Goal: Transaction & Acquisition: Download file/media

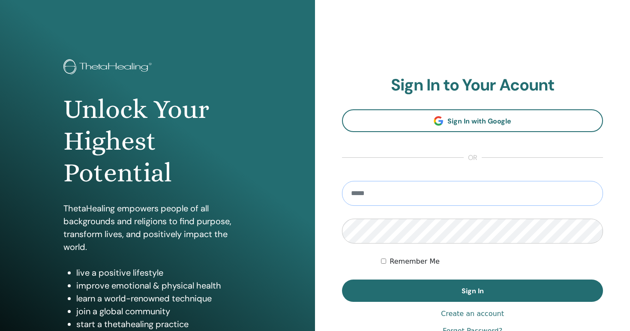
type input "**********"
click at [473, 291] on button "Sign In" at bounding box center [472, 291] width 261 height 22
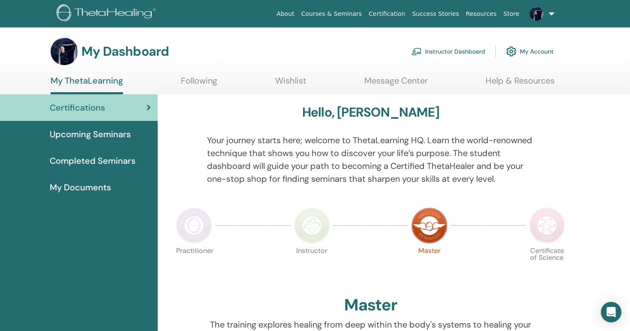
click at [102, 136] on span "Upcoming Seminars" at bounding box center [90, 134] width 81 height 13
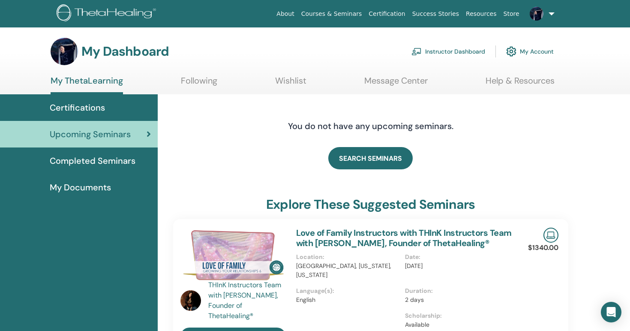
click at [114, 163] on span "Completed Seminars" at bounding box center [93, 160] width 86 height 13
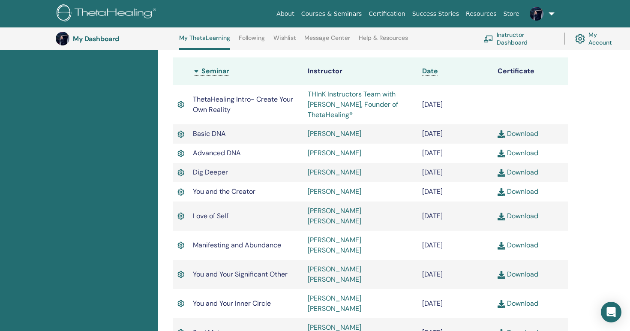
scroll to position [237, 0]
click at [515, 194] on link "Download" at bounding box center [518, 190] width 41 height 9
click at [525, 211] on link "Download" at bounding box center [518, 215] width 41 height 9
click at [529, 240] on link "Download" at bounding box center [518, 244] width 41 height 9
click at [532, 269] on link "Download" at bounding box center [518, 273] width 41 height 9
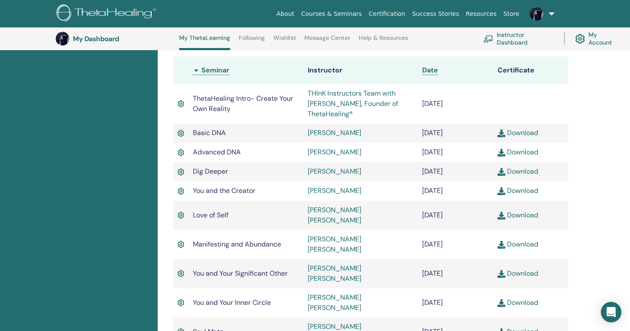
click at [534, 298] on link "Download" at bounding box center [518, 302] width 41 height 9
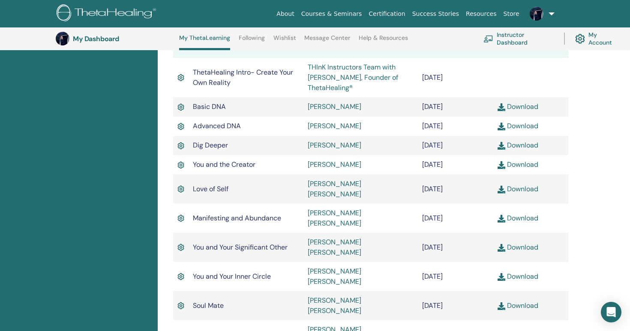
scroll to position [264, 0]
click at [534, 300] on link "Download" at bounding box center [518, 304] width 41 height 9
click at [529, 329] on link "Download" at bounding box center [518, 333] width 41 height 9
click at [528, 300] on link "Download" at bounding box center [518, 304] width 41 height 9
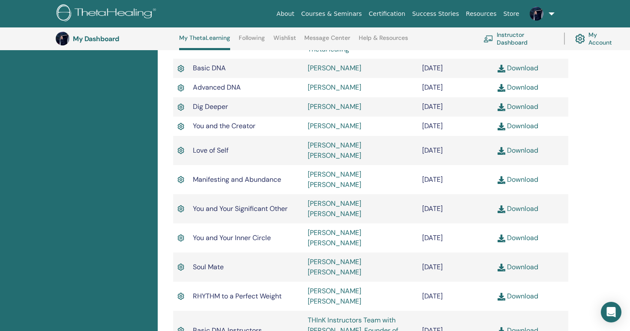
scroll to position [316, 0]
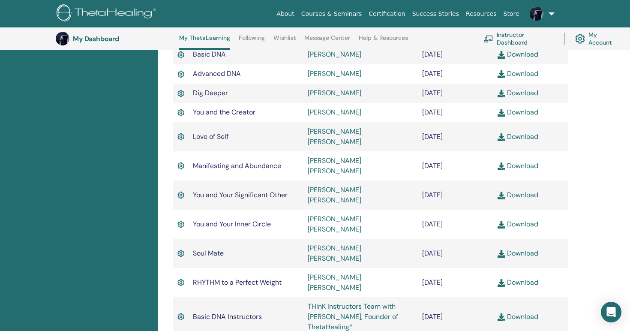
click at [528, 312] on link "Download" at bounding box center [518, 316] width 41 height 9
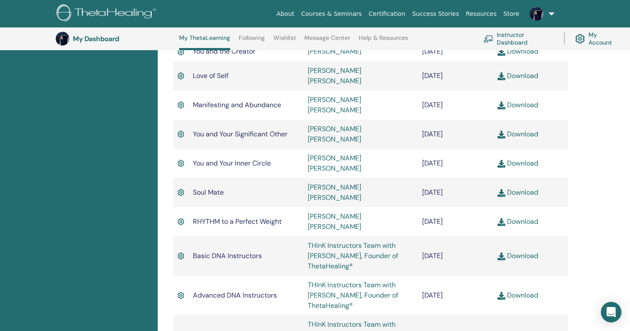
click at [528, 330] on link "Download" at bounding box center [518, 334] width 41 height 9
